Goal: Transaction & Acquisition: Purchase product/service

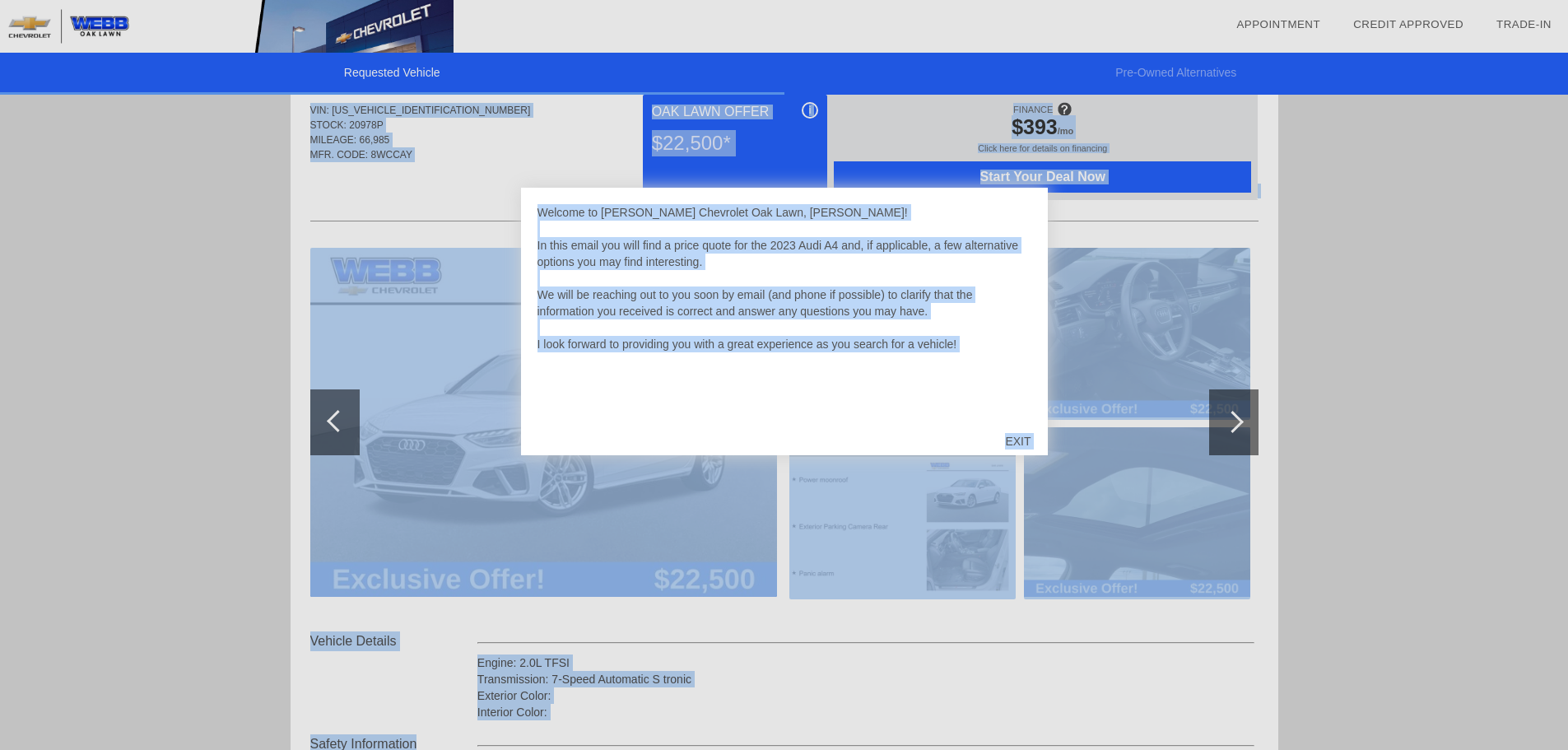
scroll to position [336, 0]
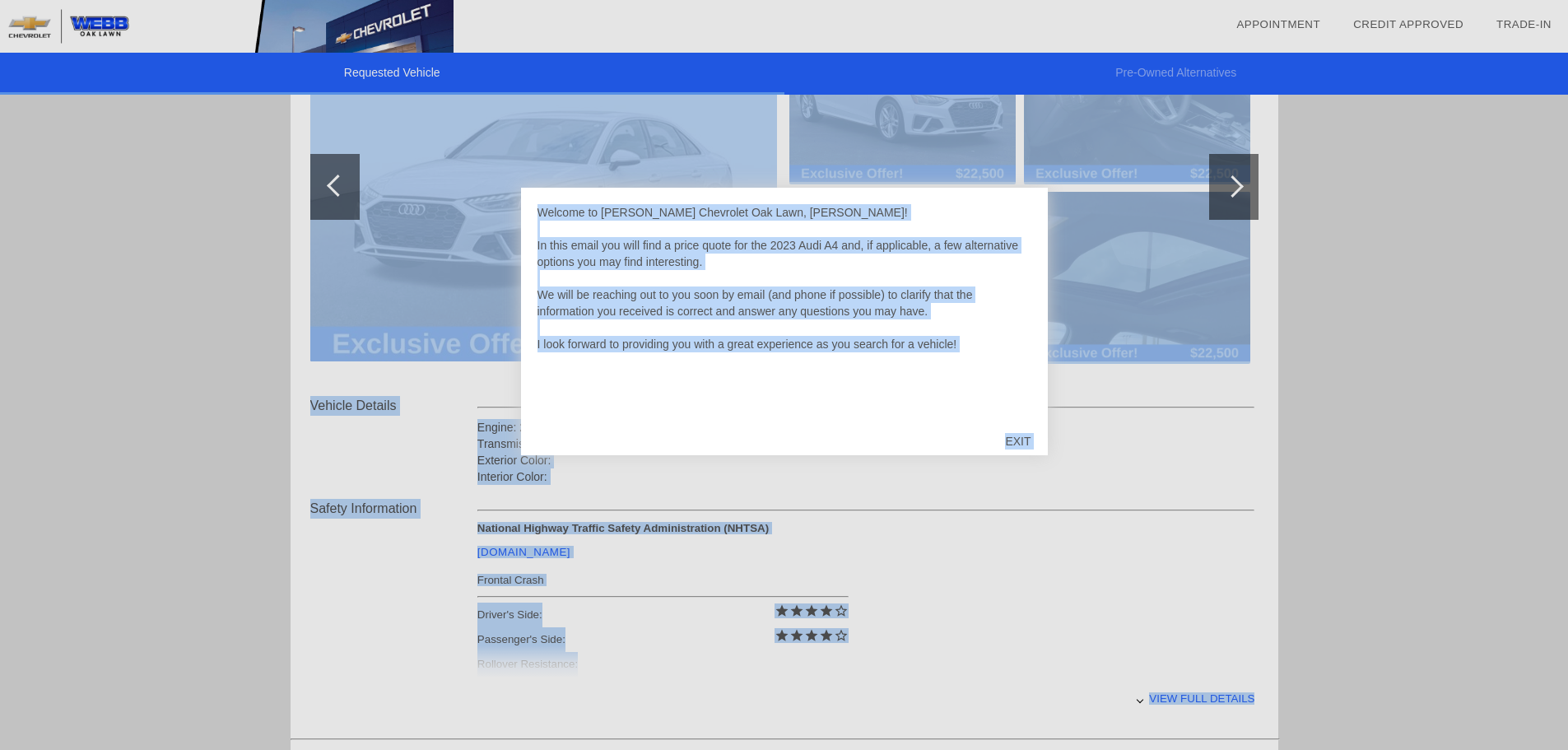
drag, startPoint x: 1010, startPoint y: 631, endPoint x: 1021, endPoint y: 789, distance: 158.4
click at [1021, 749] on html "Requested Vehicle Pre-Owned Alternatives date_range Appointment check_box Credi…" at bounding box center [784, 401] width 1568 height 1384
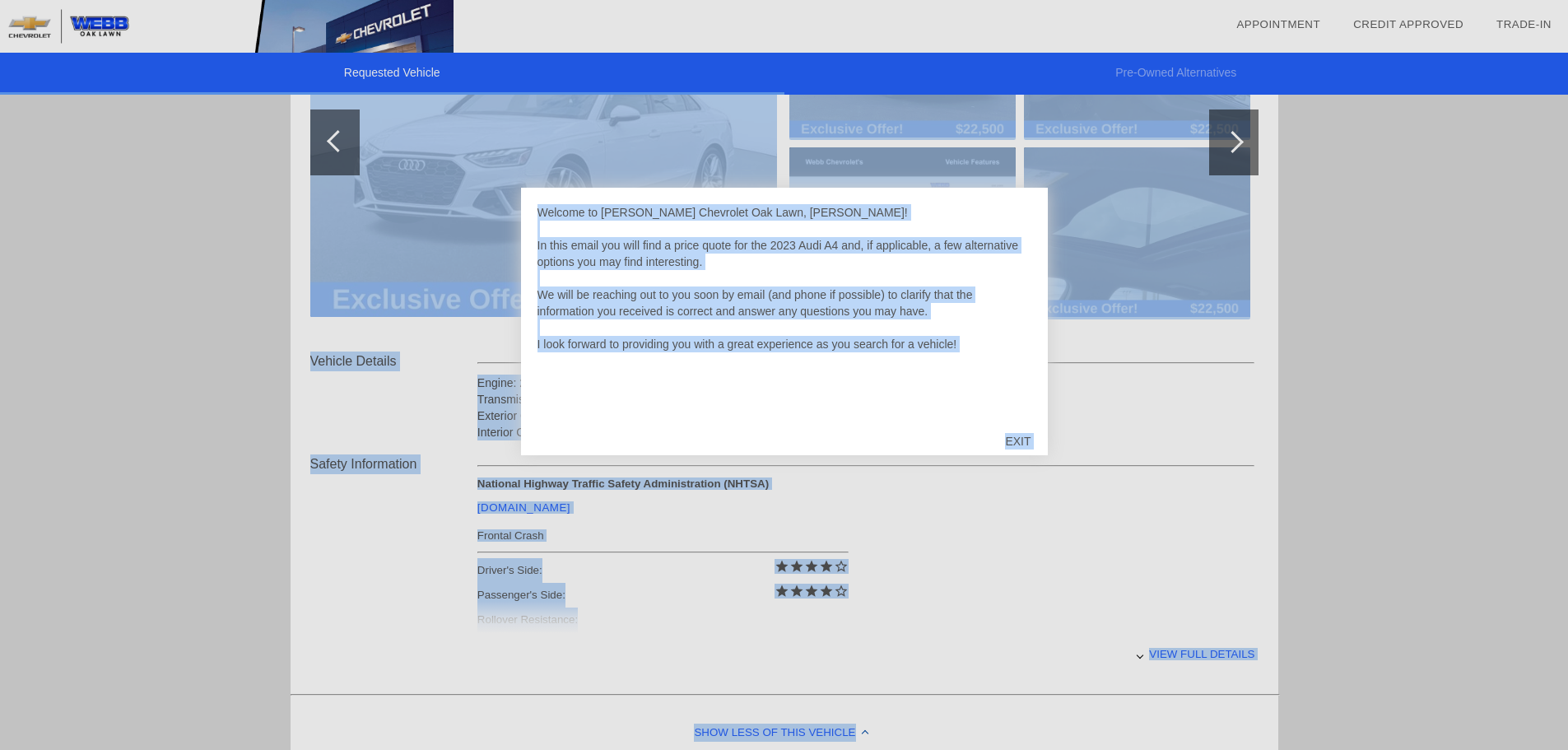
click at [1075, 495] on div at bounding box center [784, 375] width 1568 height 750
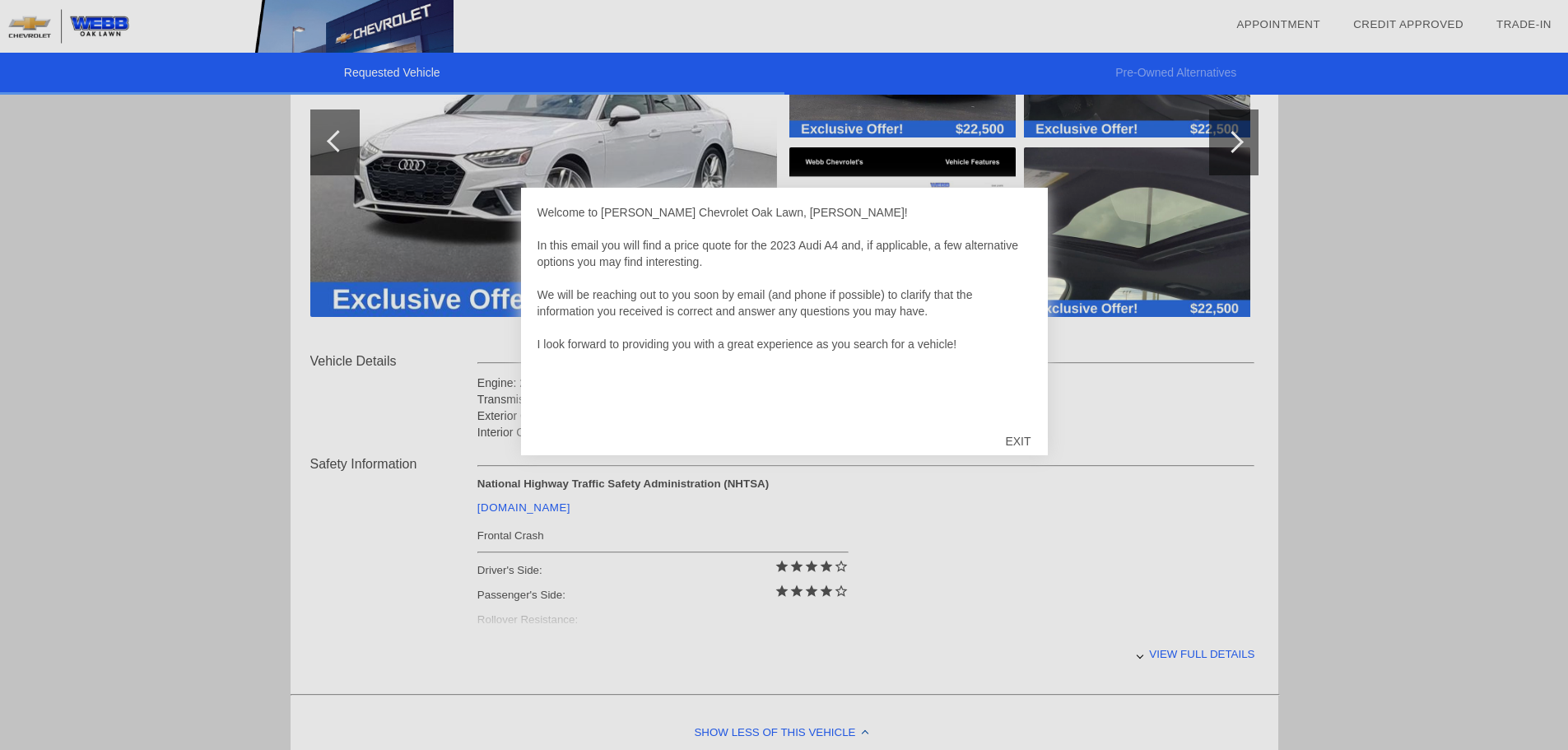
click at [1024, 429] on div "EXIT" at bounding box center [1017, 442] width 58 height 49
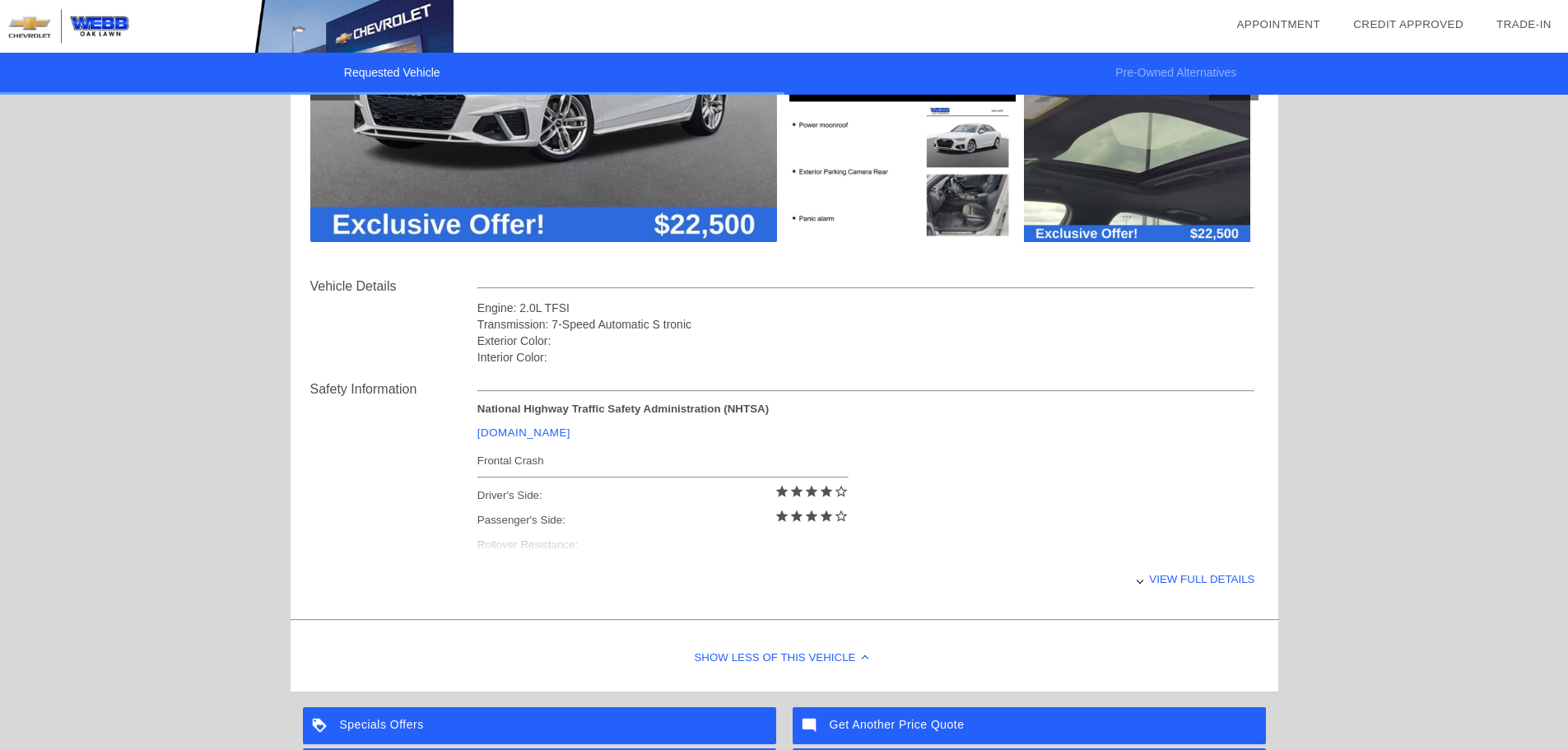
scroll to position [411, 0]
click at [1209, 564] on div "View full details" at bounding box center [866, 578] width 777 height 40
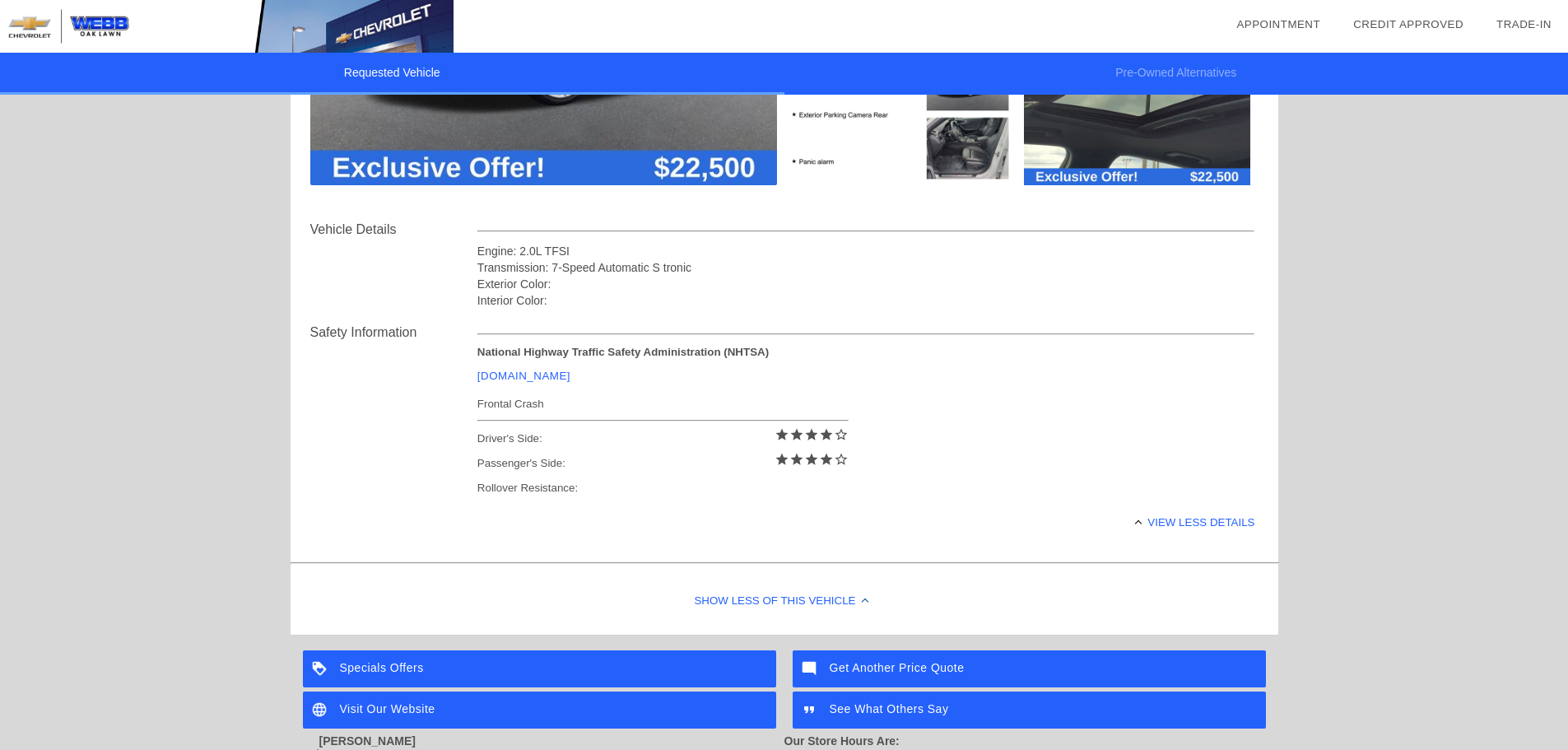
scroll to position [494, 0]
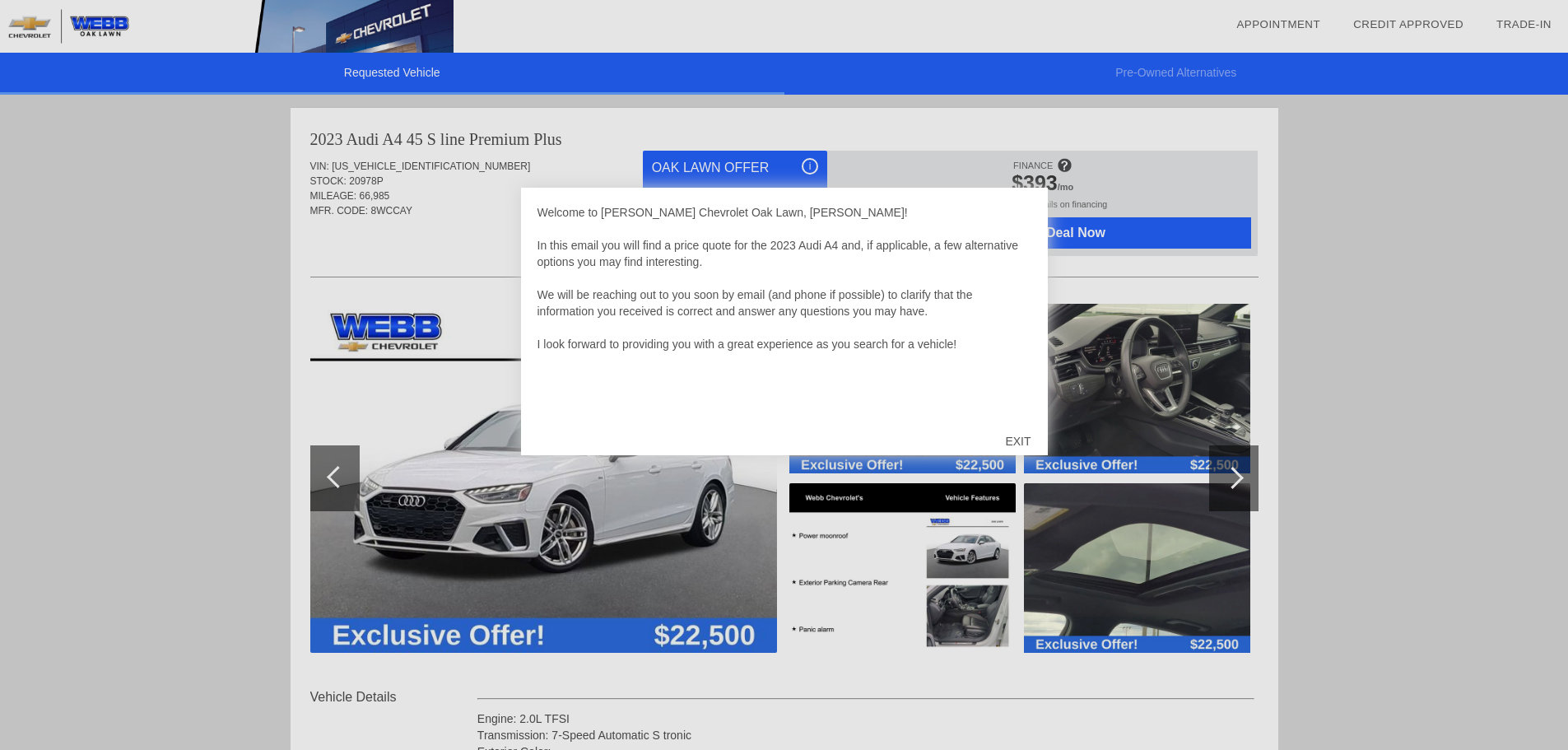
click at [1033, 442] on div "EXIT" at bounding box center [1017, 442] width 58 height 49
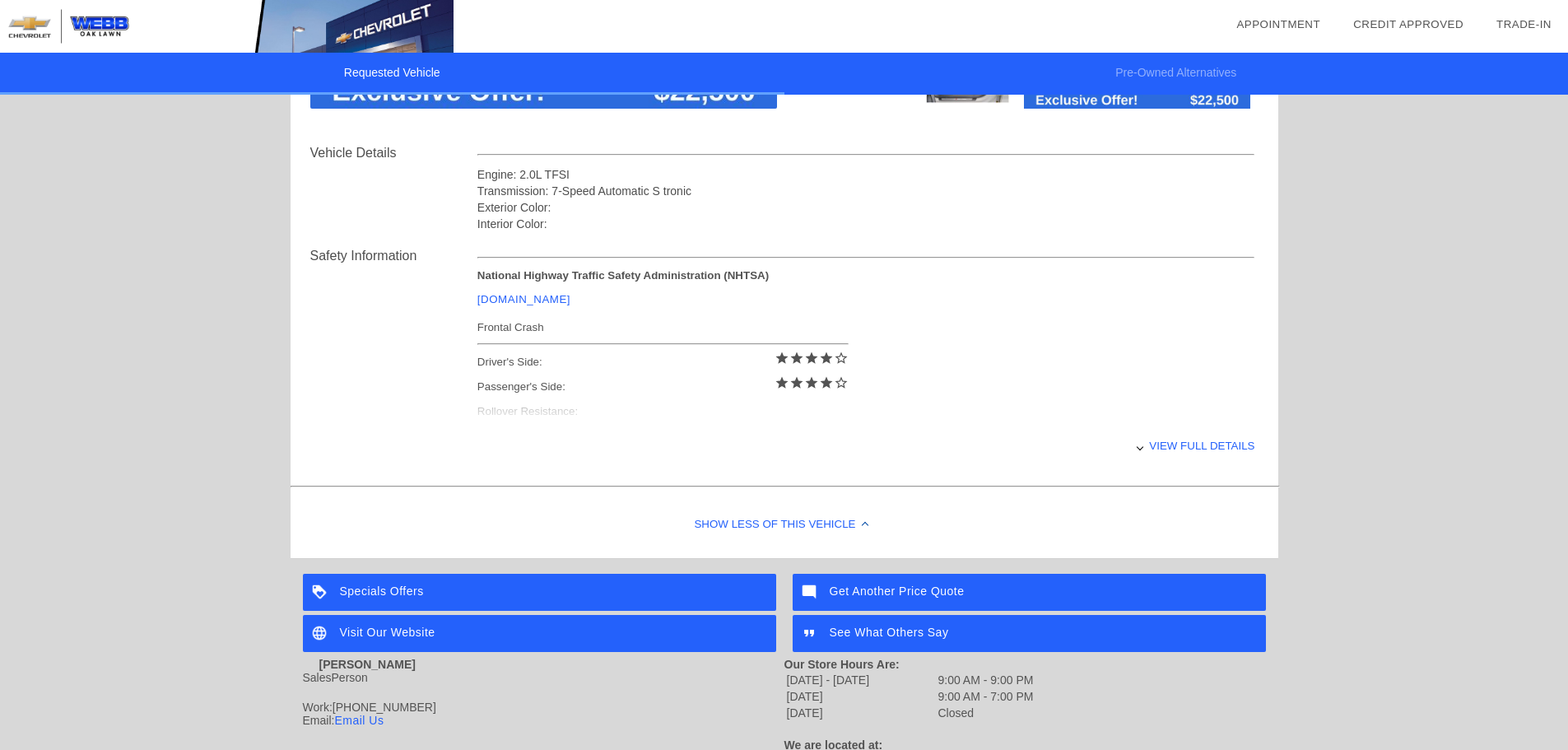
scroll to position [576, 0]
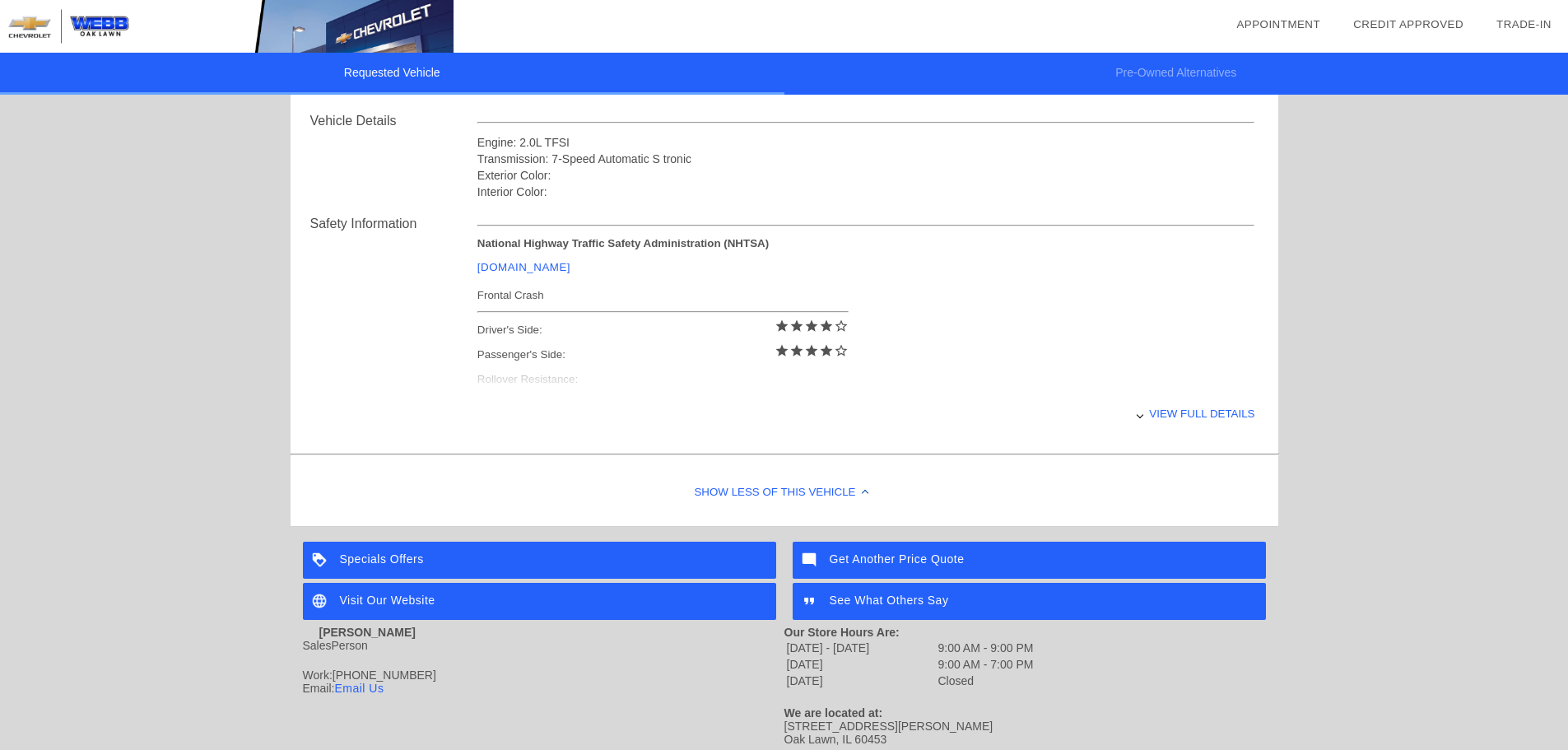
click at [838, 498] on div "Show Less of this Vehicle" at bounding box center [784, 492] width 988 height 66
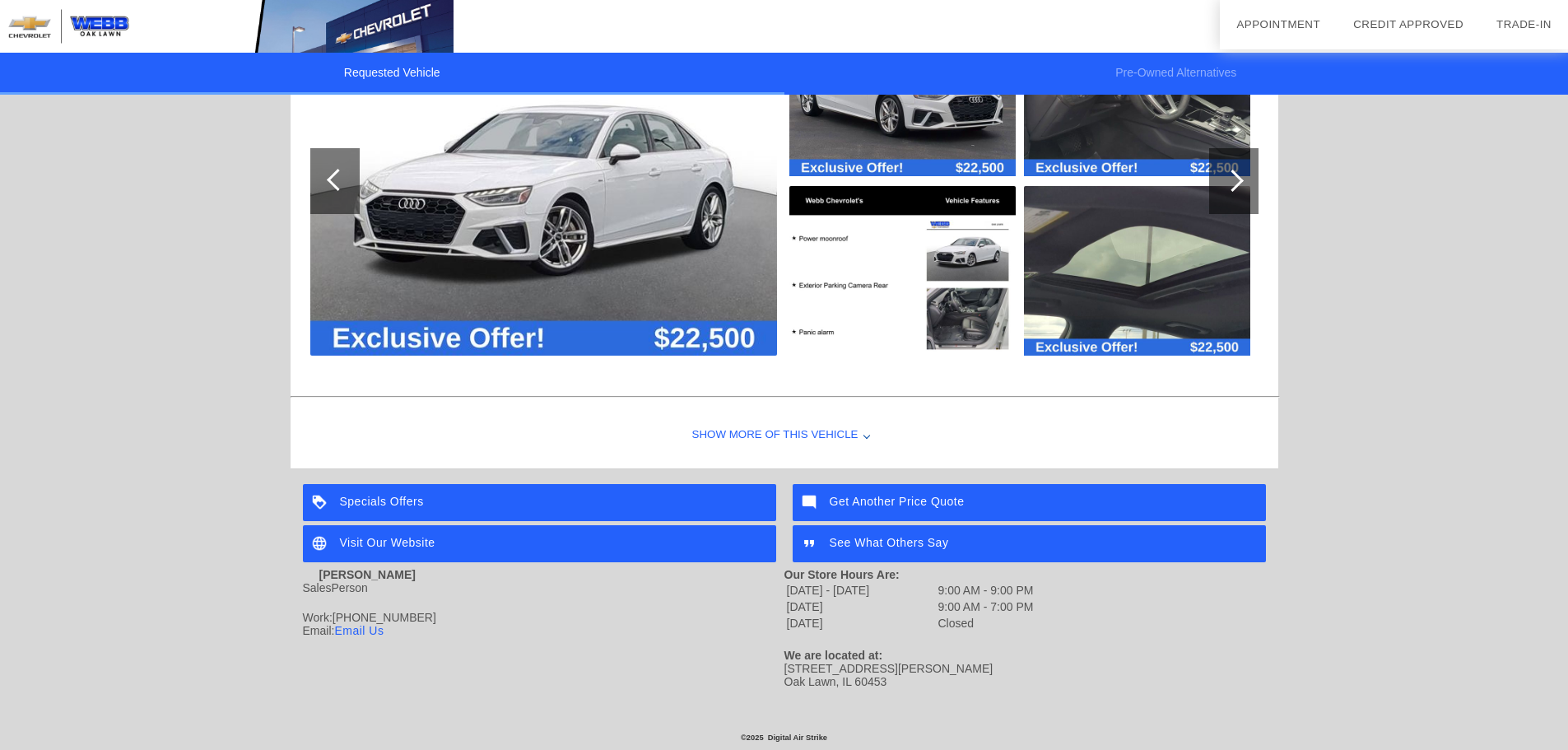
click at [569, 503] on div "Specials Offers" at bounding box center [539, 503] width 473 height 37
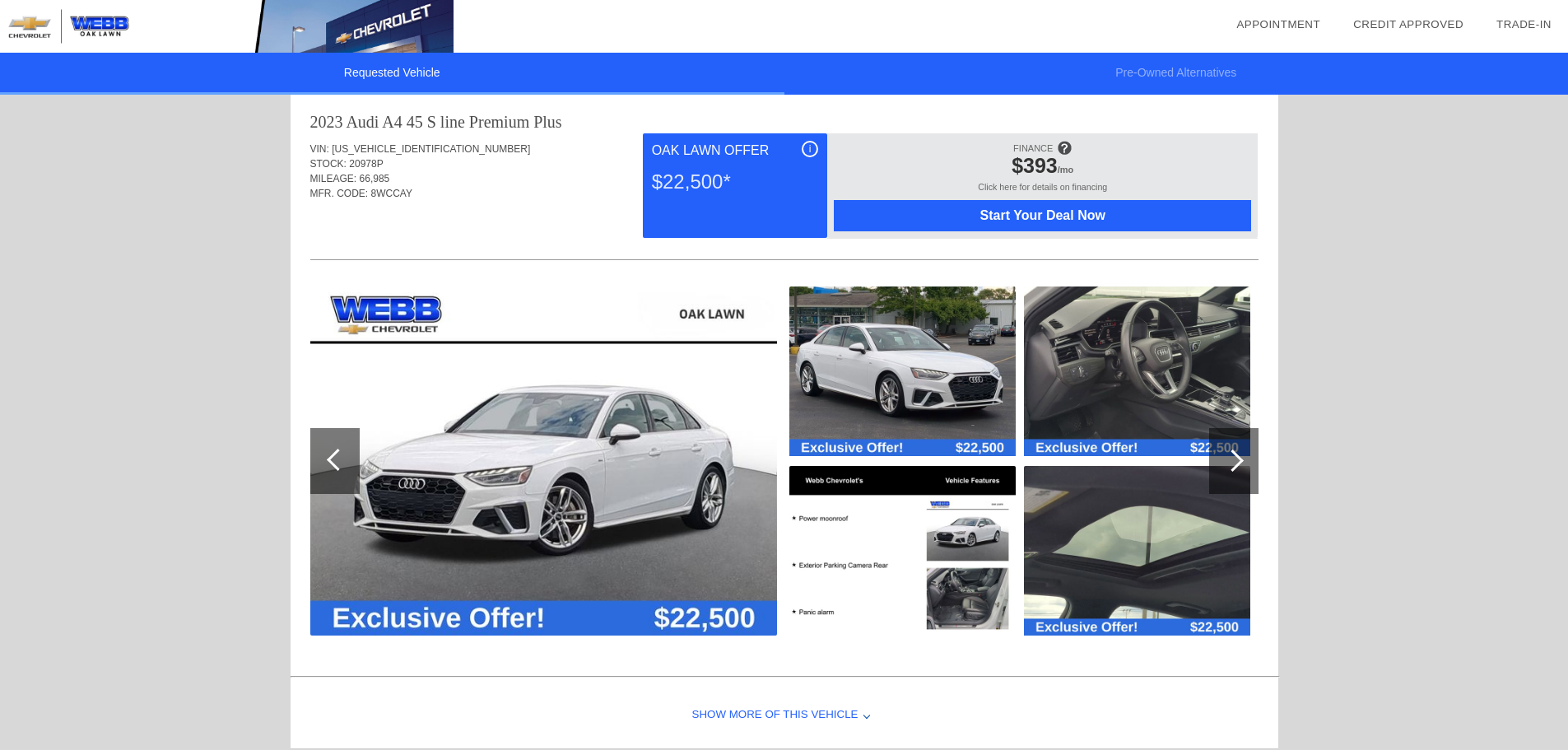
scroll to position [0, 0]
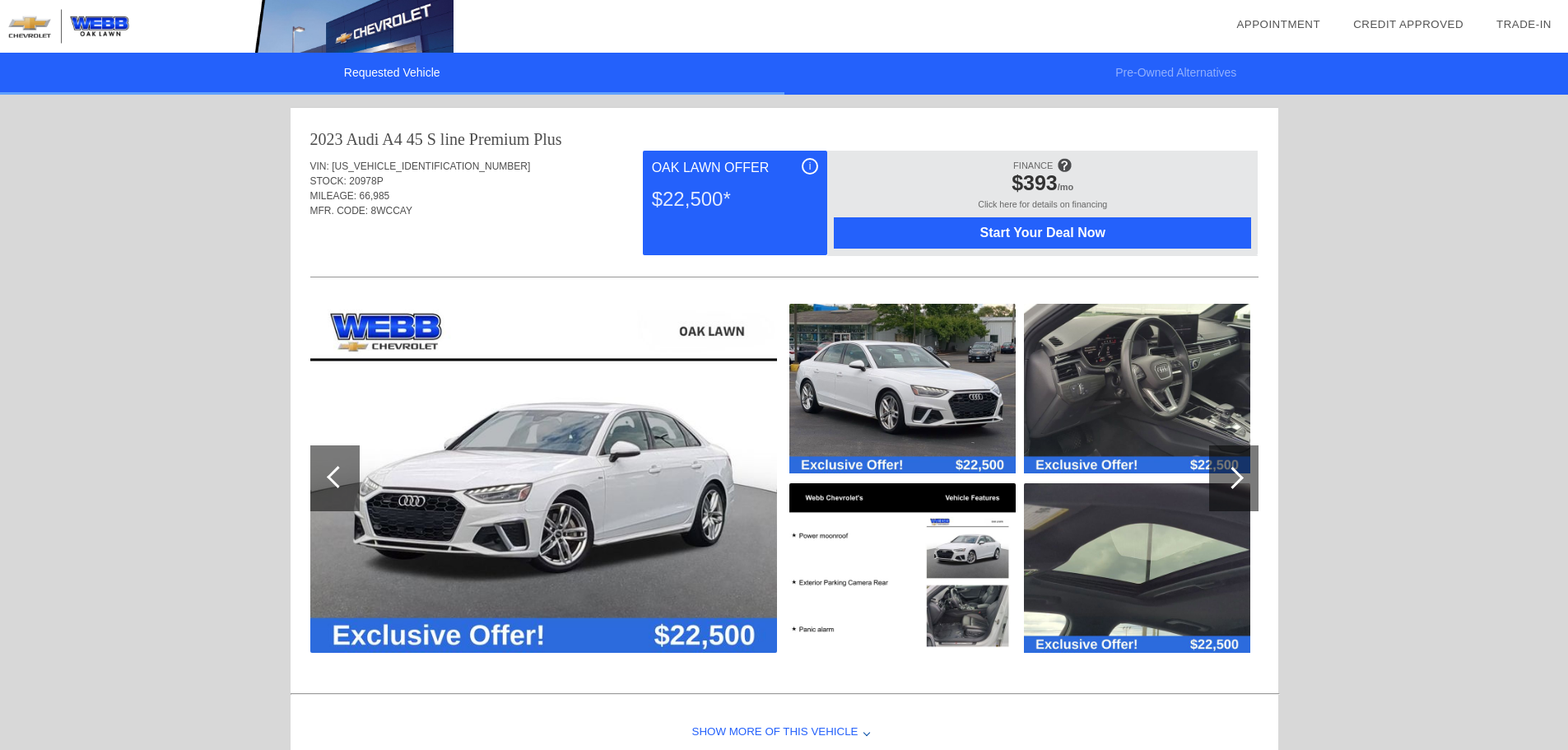
click at [1214, 465] on div at bounding box center [1234, 478] width 49 height 66
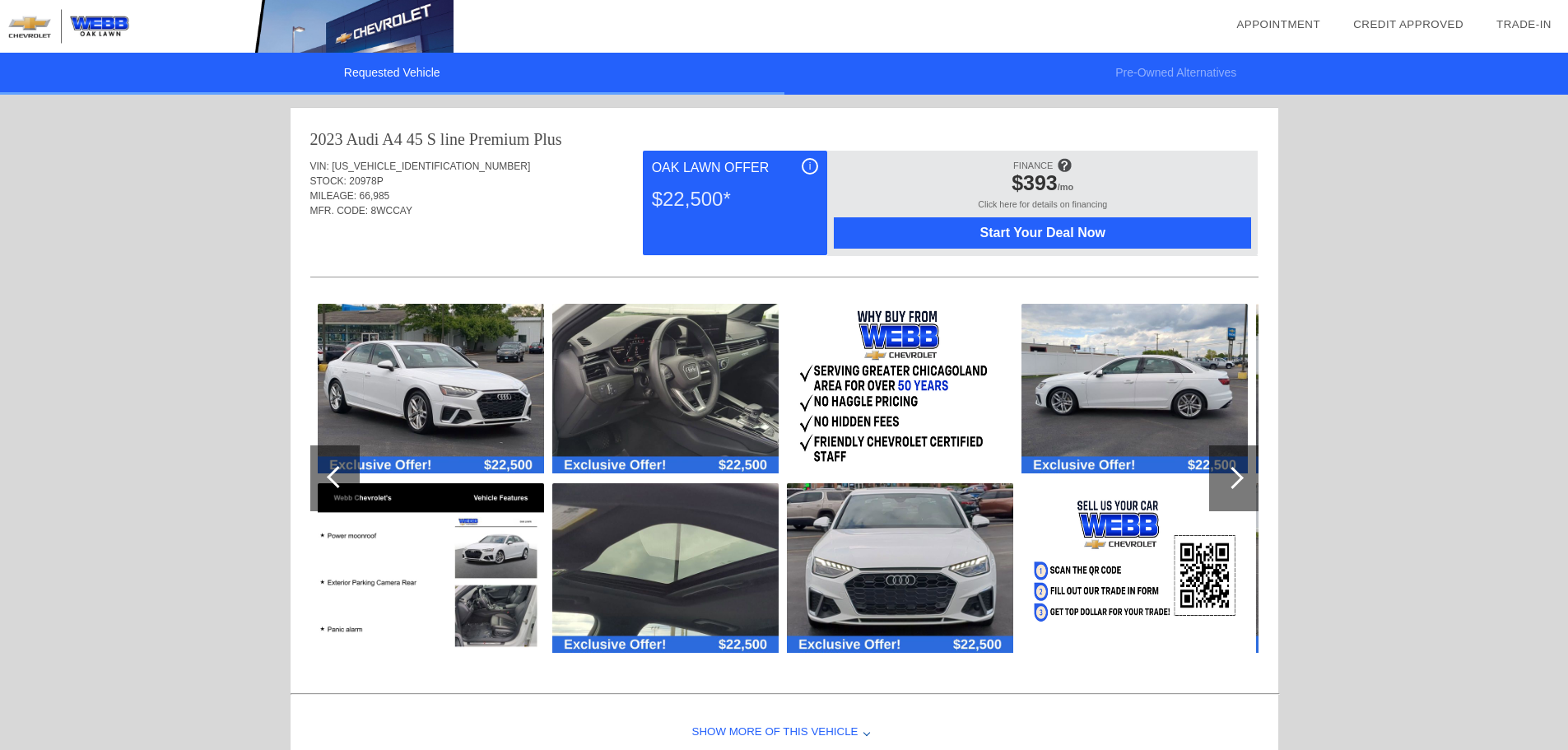
click at [1214, 465] on div at bounding box center [1234, 478] width 49 height 66
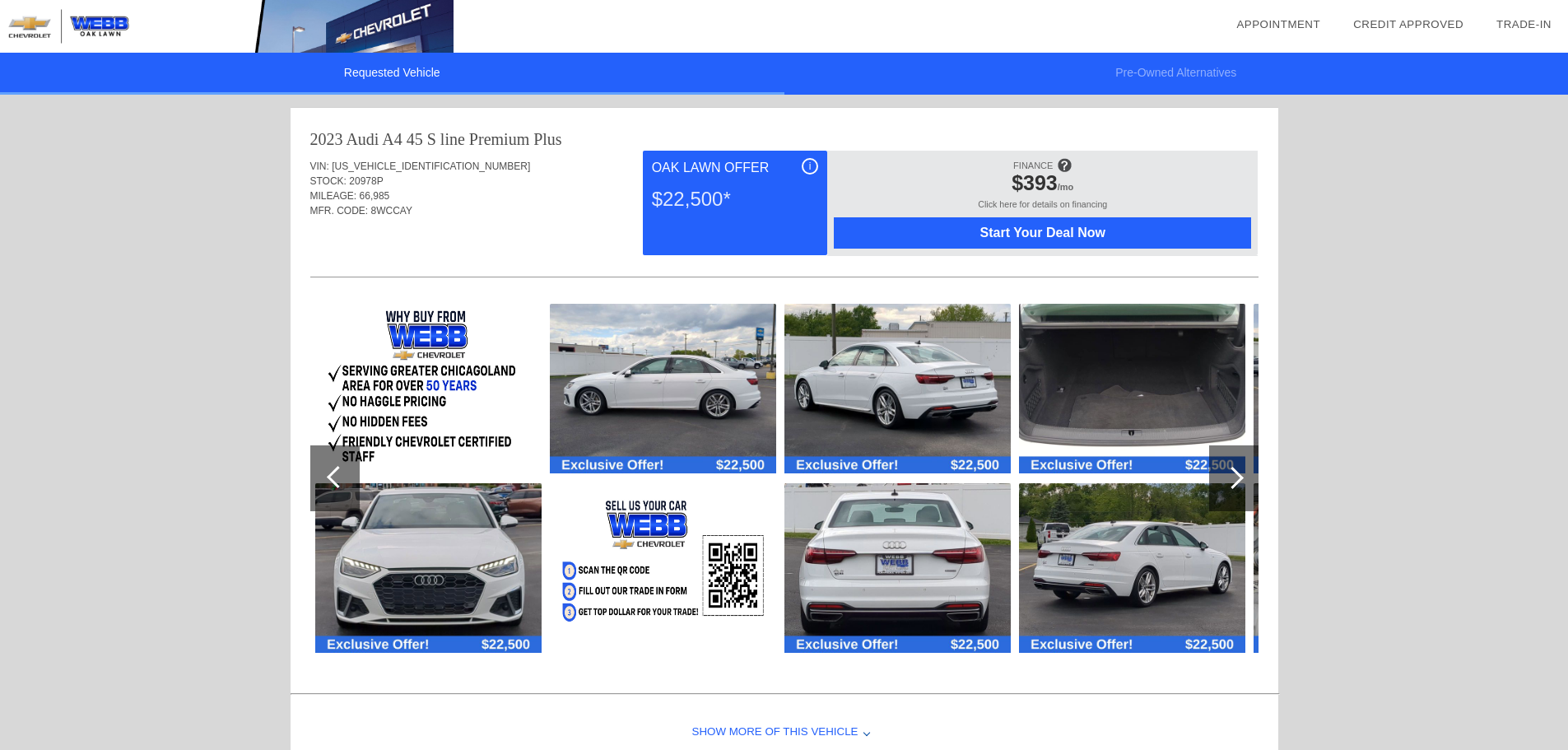
click at [1214, 465] on div at bounding box center [1234, 478] width 49 height 66
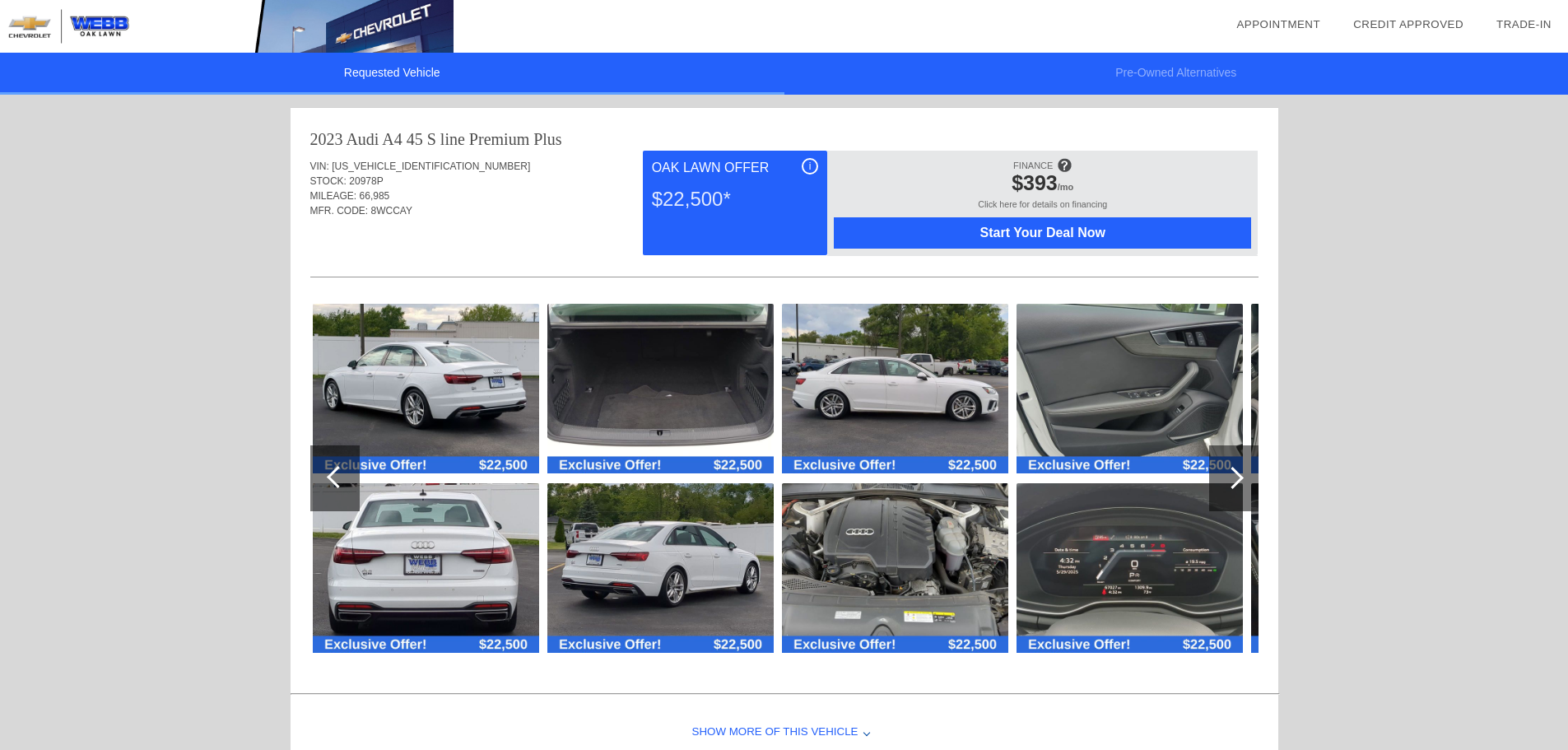
click at [1214, 465] on div at bounding box center [1234, 478] width 49 height 66
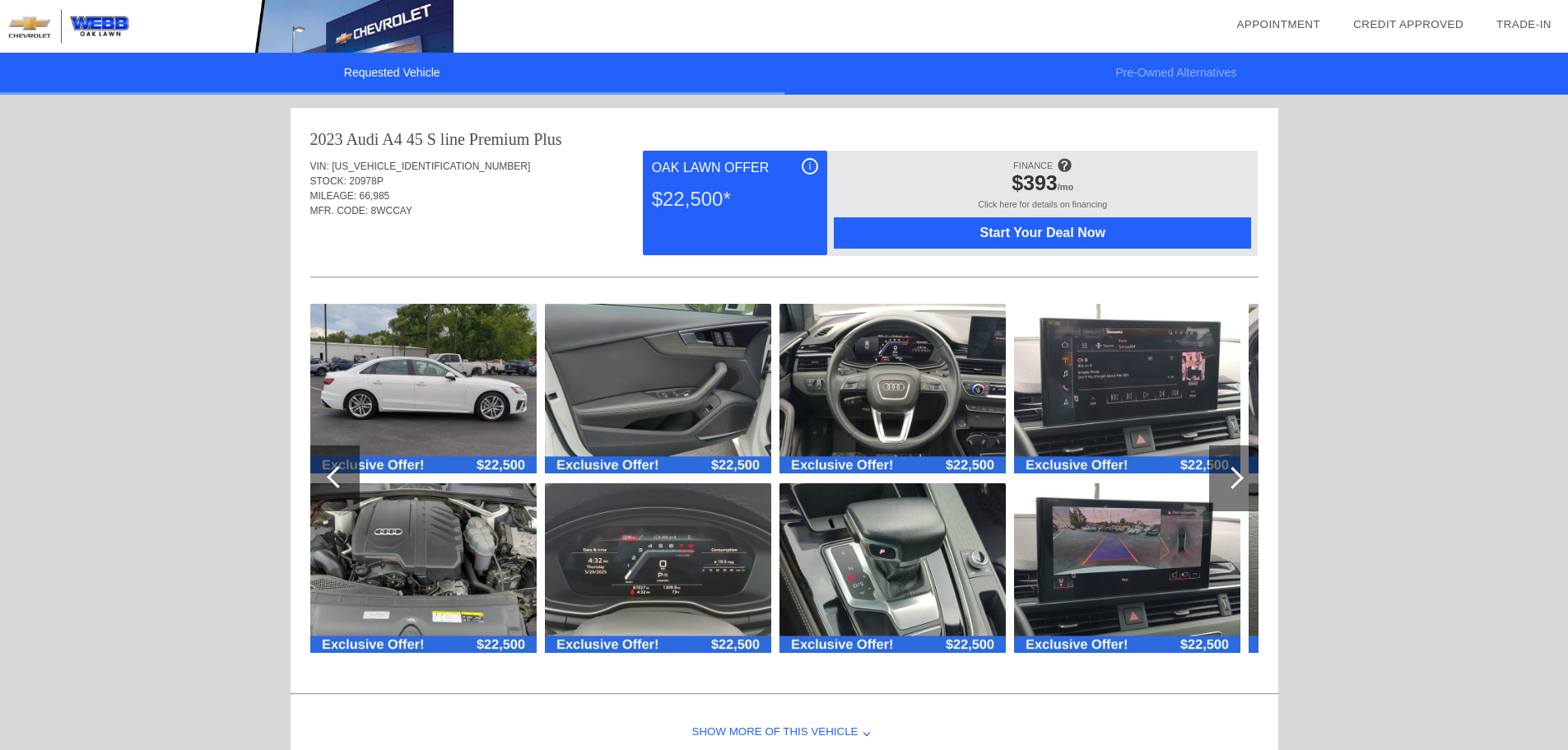
click at [1214, 465] on div at bounding box center [1234, 478] width 49 height 66
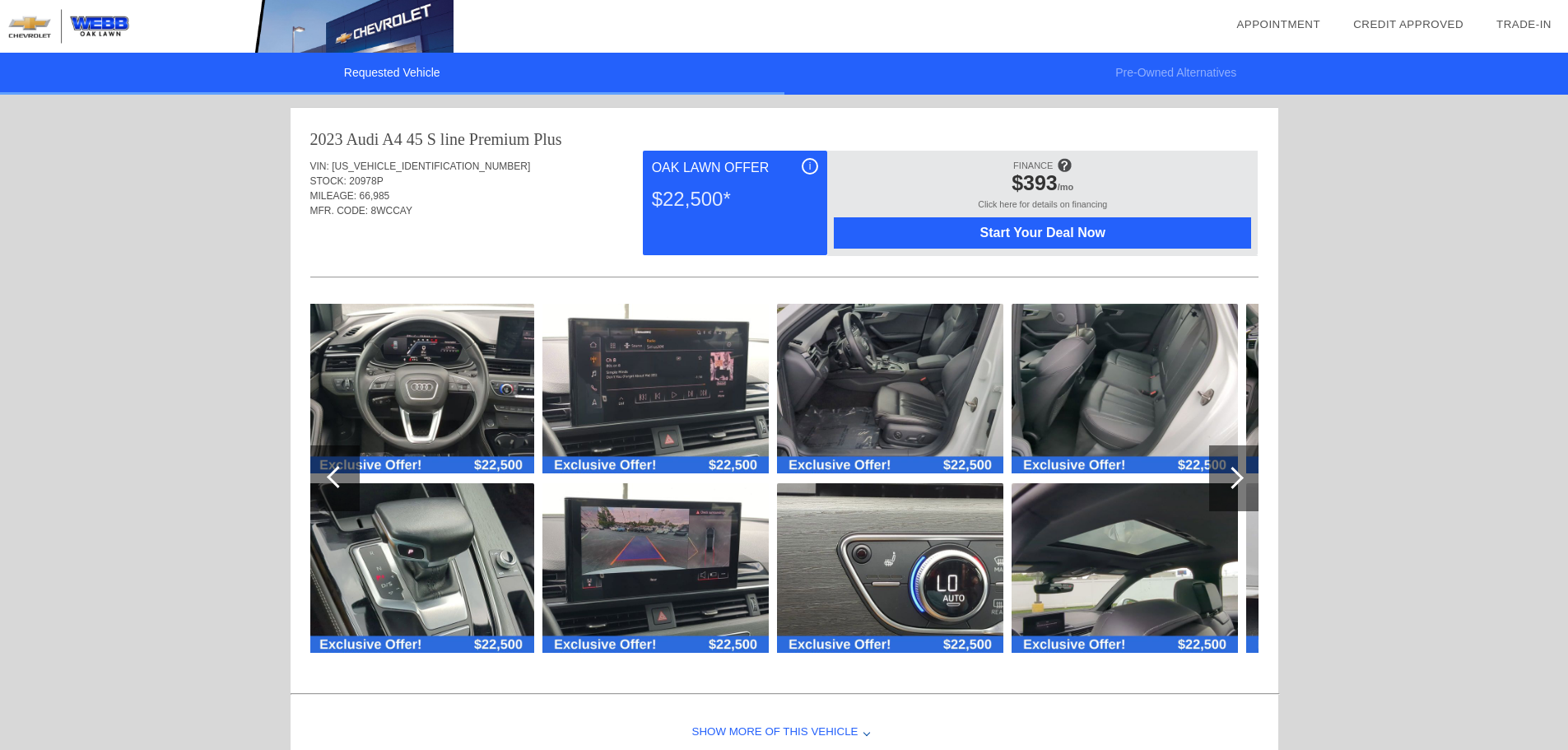
click at [1214, 465] on div at bounding box center [1234, 478] width 49 height 66
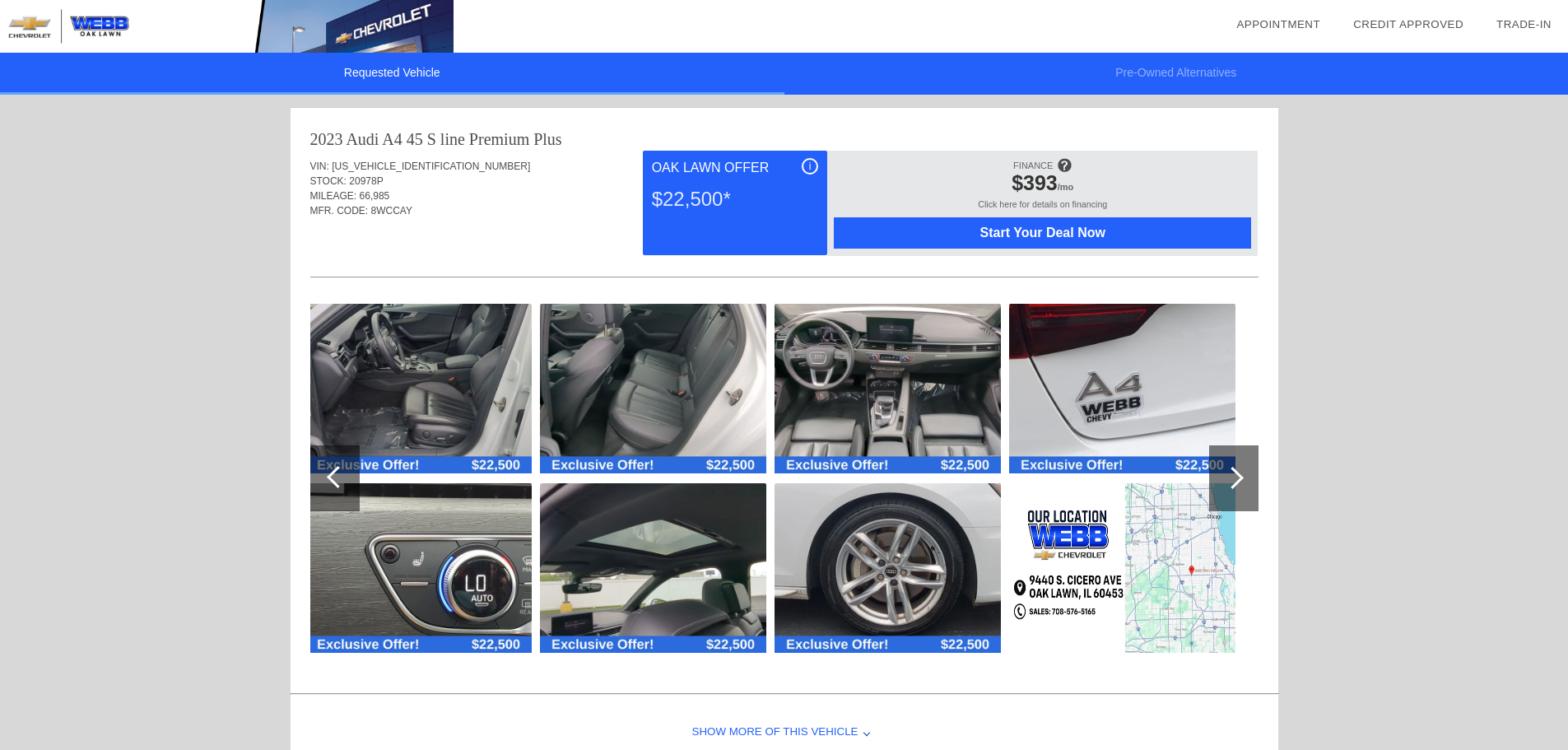
click at [1214, 465] on div at bounding box center [1234, 478] width 49 height 66
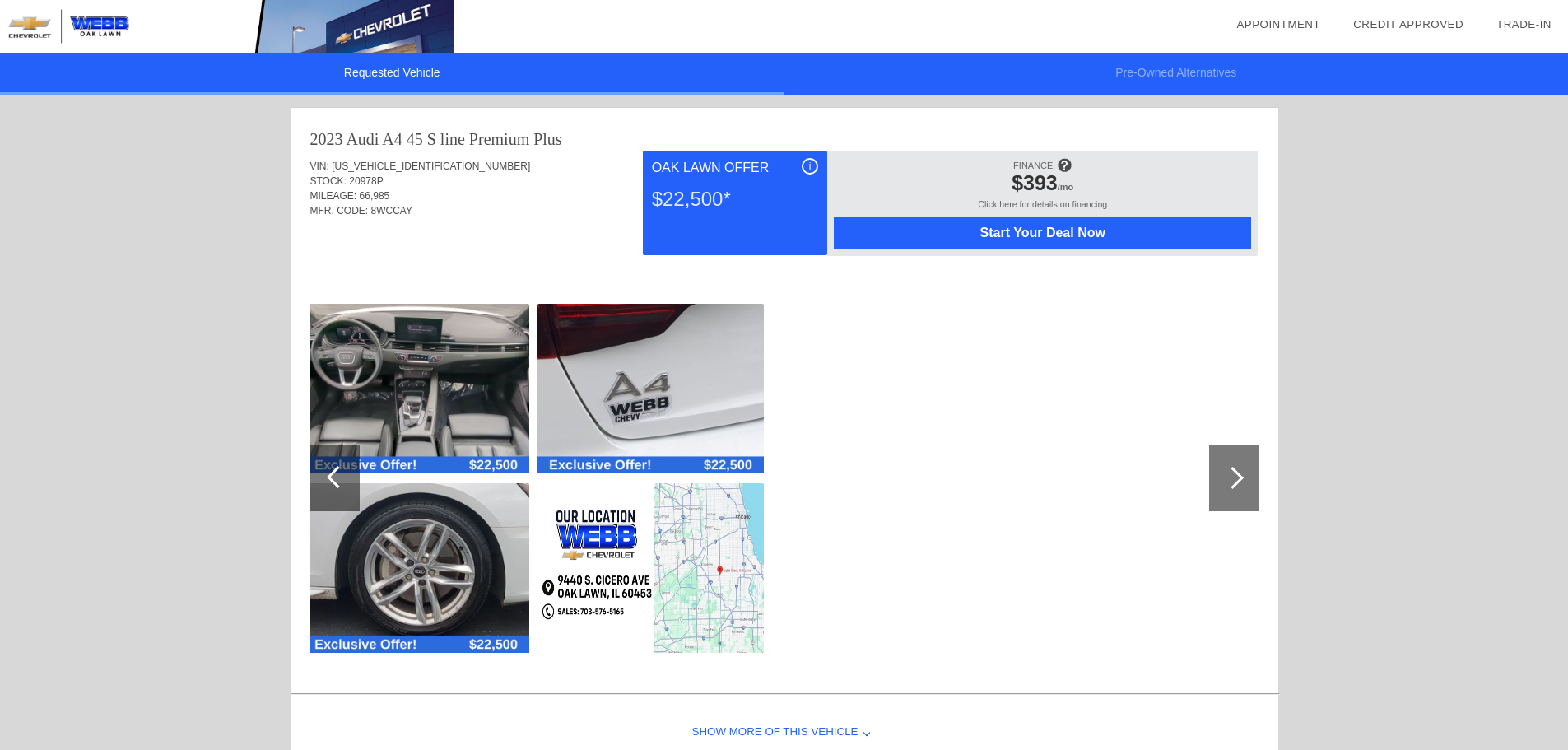
click at [1214, 465] on div at bounding box center [1234, 478] width 49 height 66
